Goal: Transaction & Acquisition: Purchase product/service

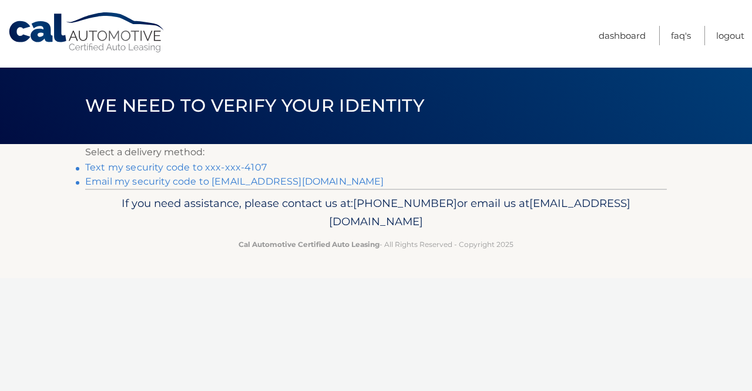
click at [247, 169] on link "Text my security code to xxx-xxx-4107" at bounding box center [175, 166] width 181 height 11
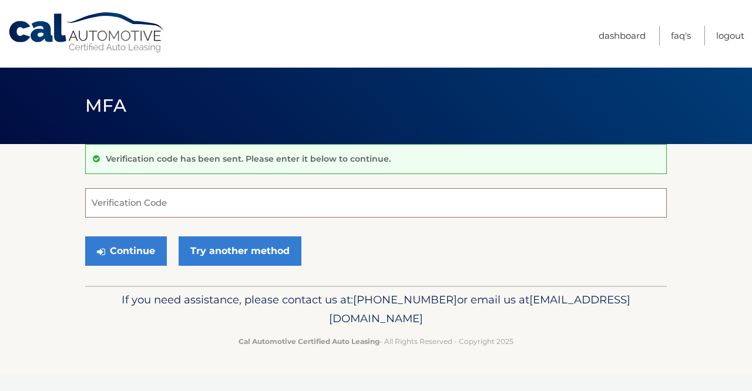
click at [181, 203] on input "Verification Code" at bounding box center [375, 202] width 581 height 29
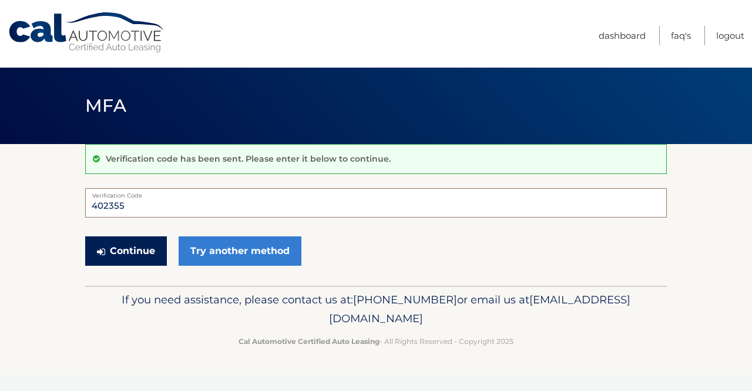
type input "402355"
click at [131, 253] on button "Continue" at bounding box center [126, 250] width 82 height 29
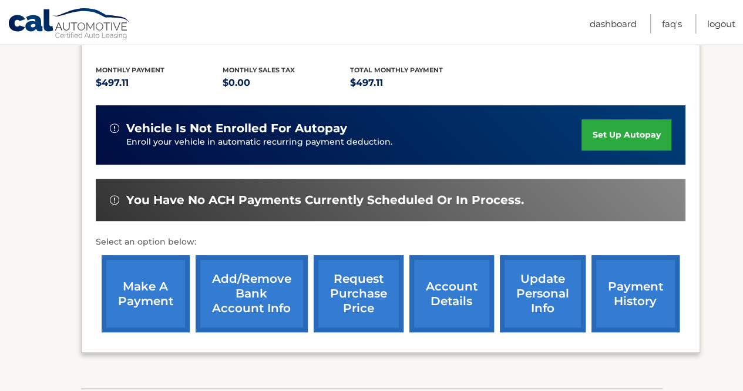
scroll to position [240, 0]
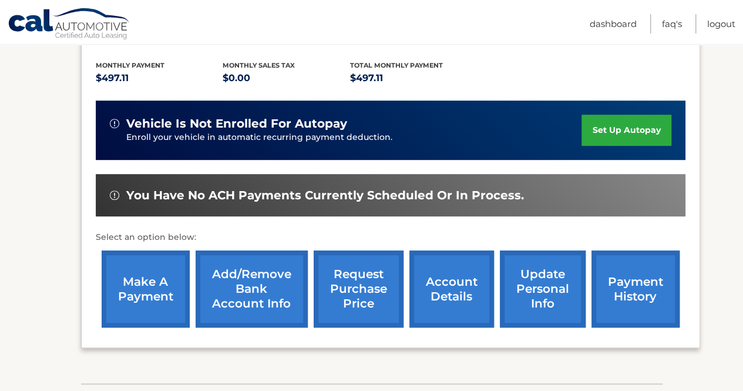
click at [446, 290] on link "account details" at bounding box center [451, 288] width 85 height 77
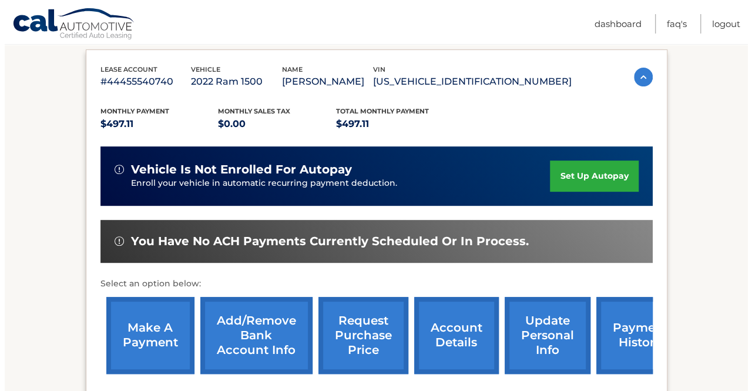
scroll to position [210, 0]
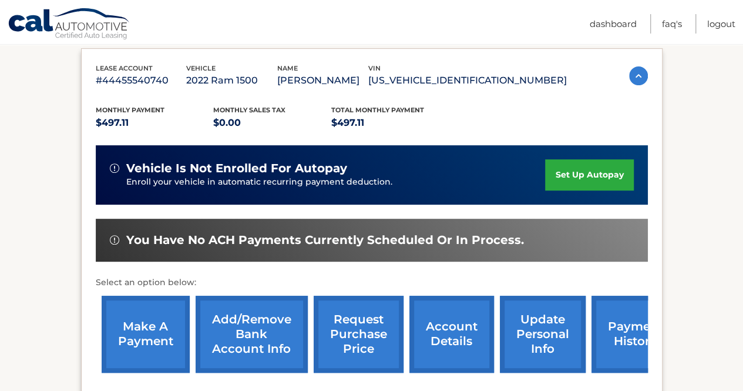
click at [366, 332] on link "request purchase price" at bounding box center [359, 333] width 90 height 77
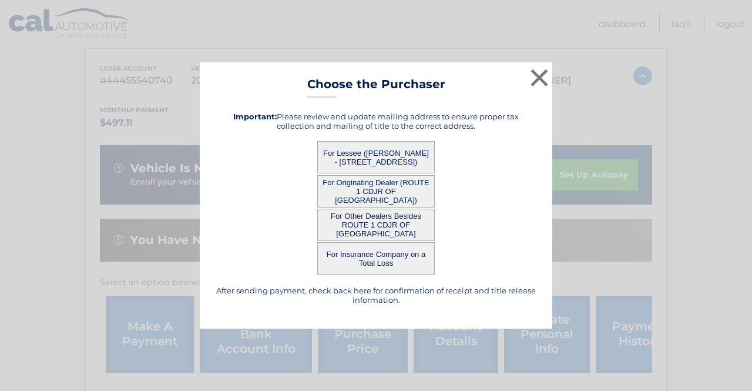
click at [363, 151] on button "For Lessee (WINSTON MCINTOSH JR - 22 N EASTFIELD AVE, , TRENTON, NJ 08618)" at bounding box center [375, 157] width 117 height 32
click at [372, 149] on button "For Lessee (WINSTON MCINTOSH JR - 22 N EASTFIELD AVE, , TRENTON, NJ 08618)" at bounding box center [375, 157] width 117 height 32
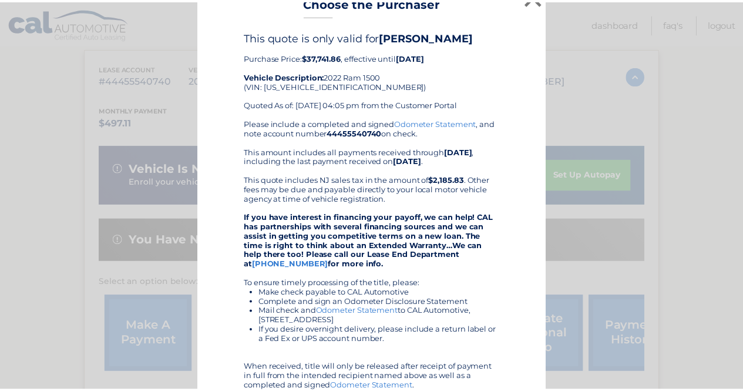
scroll to position [0, 0]
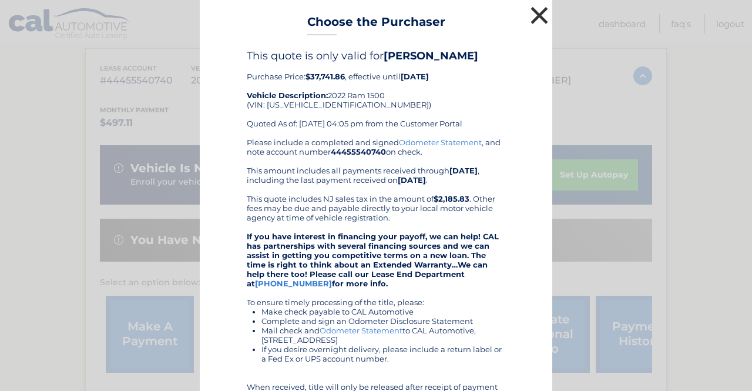
click at [534, 12] on button "×" at bounding box center [538, 15] width 23 height 23
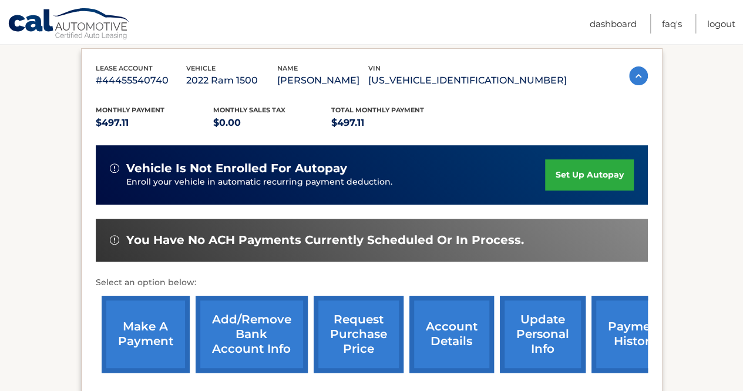
click at [161, 334] on link "make a payment" at bounding box center [146, 333] width 88 height 77
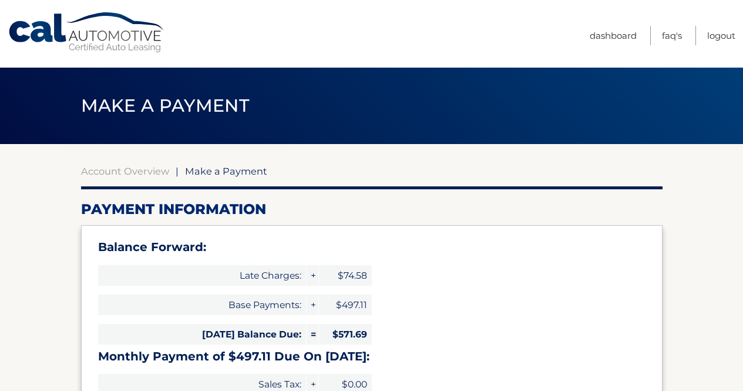
select select "MjZjZWNmODAtMDY2OC00MDFiLWFhNzktMjBhMWE5Y2U5OWUx"
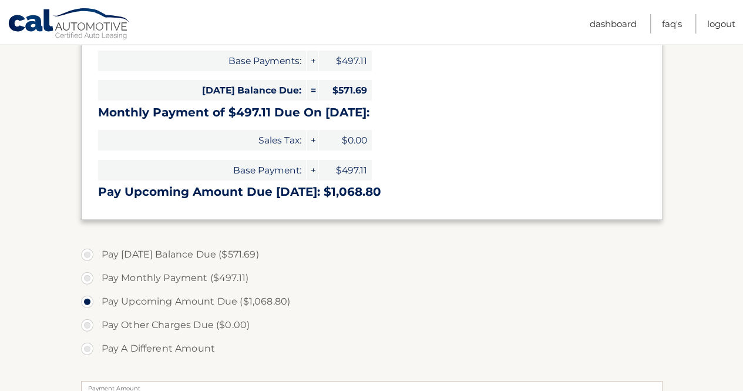
scroll to position [244, 0]
click at [86, 251] on label "Pay [DATE] Balance Due ($571.69)" at bounding box center [371, 253] width 581 height 23
click at [86, 251] on input "Pay [DATE] Balance Due ($571.69)" at bounding box center [92, 251] width 12 height 19
radio input "true"
type input "571.69"
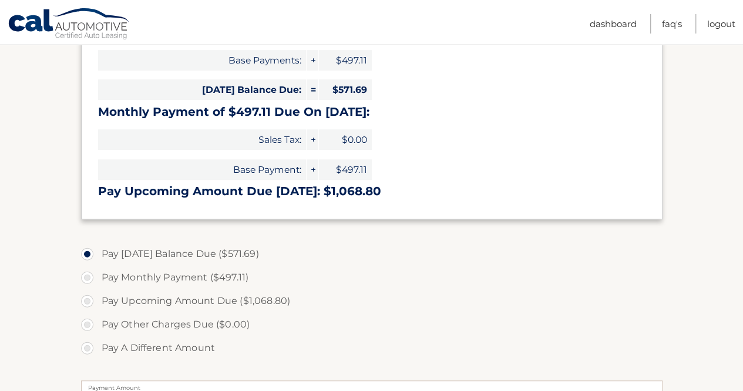
click at [86, 299] on label "Pay Upcoming Amount Due ($1,068.80)" at bounding box center [371, 300] width 581 height 23
click at [86, 299] on input "Pay Upcoming Amount Due ($1,068.80)" at bounding box center [92, 298] width 12 height 19
radio input "true"
type input "1068.80"
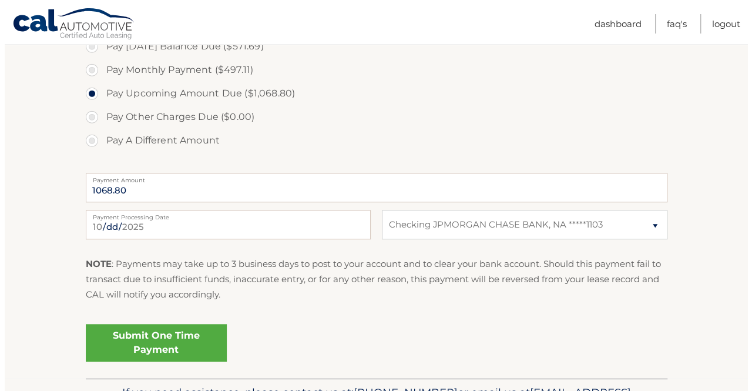
scroll to position [453, 0]
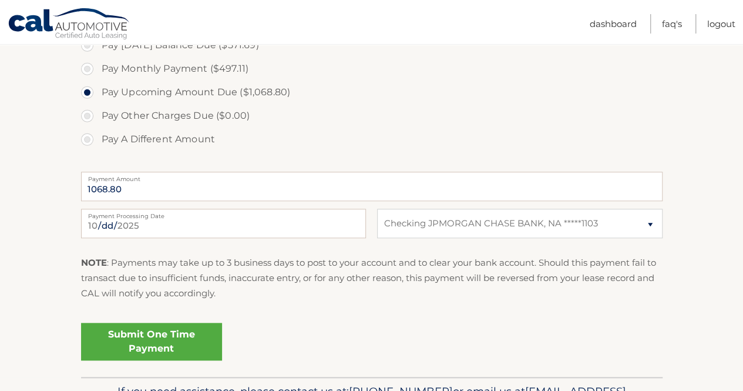
click at [170, 339] on link "Submit One Time Payment" at bounding box center [151, 341] width 141 height 38
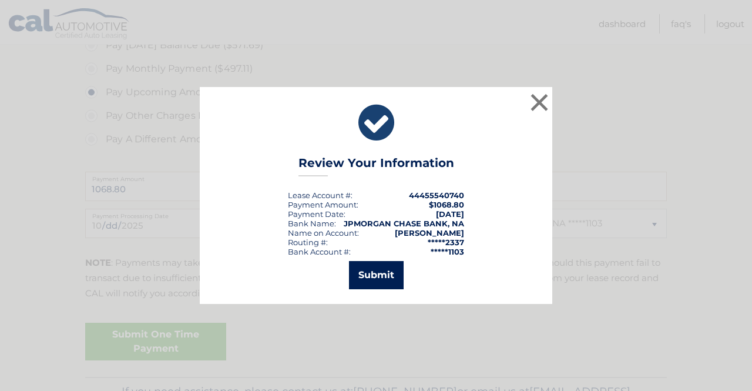
click at [375, 273] on button "Submit" at bounding box center [376, 275] width 55 height 28
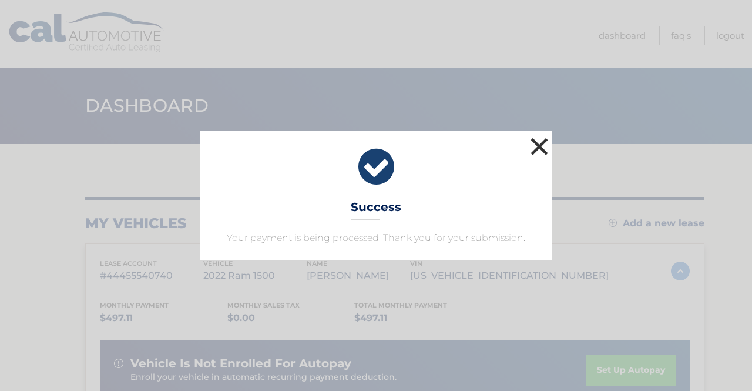
click at [547, 147] on button "×" at bounding box center [538, 145] width 23 height 23
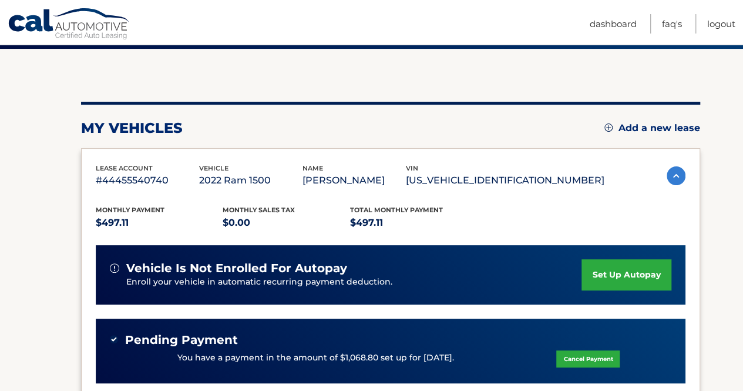
scroll to position [93, 0]
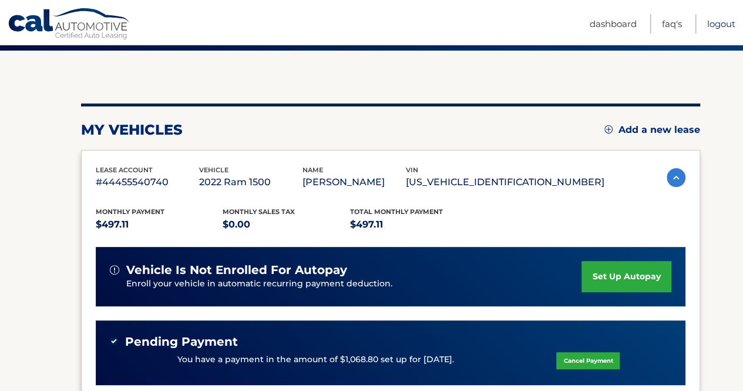
click at [723, 25] on link "Logout" at bounding box center [721, 23] width 28 height 19
